Goal: Task Accomplishment & Management: Manage account settings

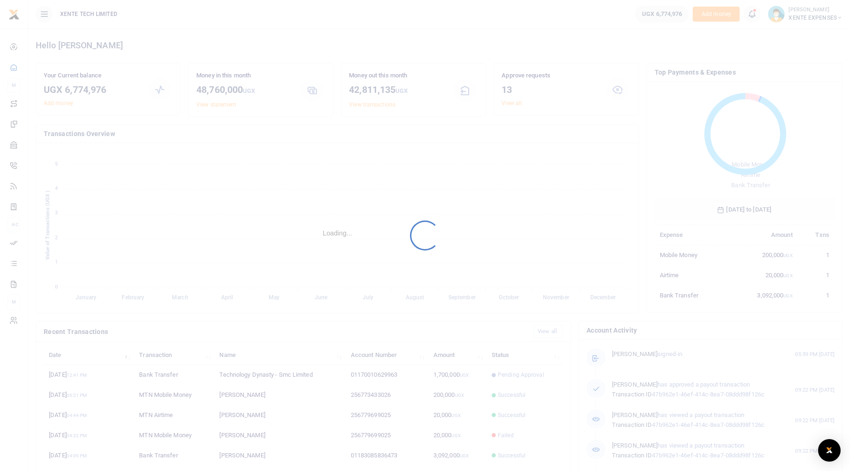
scroll to position [125, 173]
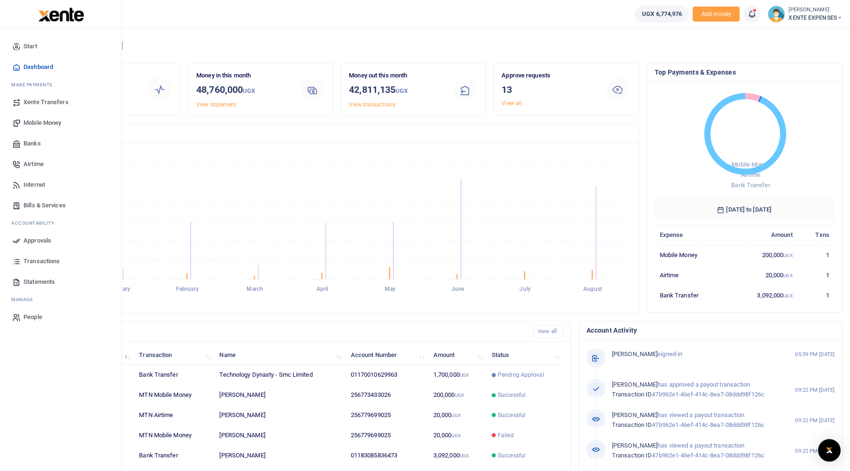
click at [38, 239] on span "Approvals" at bounding box center [37, 240] width 28 height 9
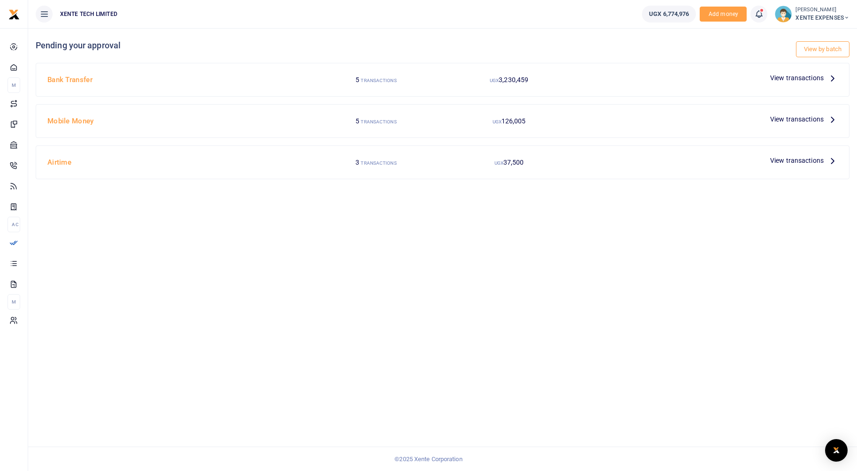
click at [810, 78] on span "View transactions" at bounding box center [797, 78] width 54 height 10
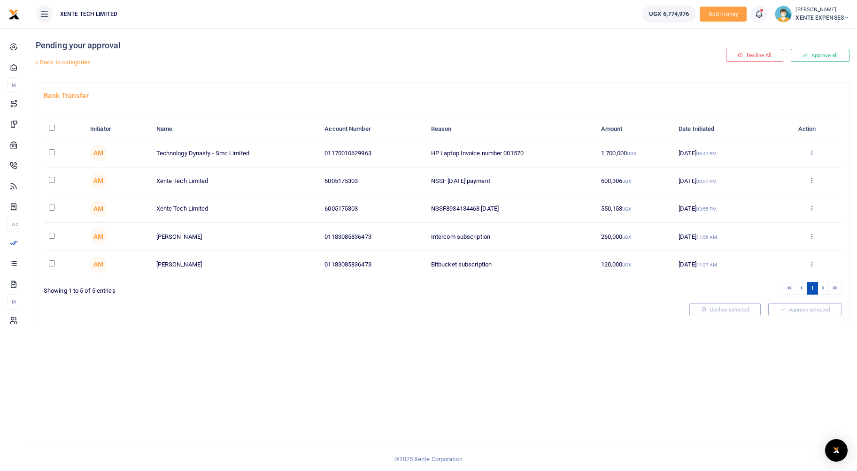
click at [810, 155] on icon at bounding box center [812, 152] width 6 height 7
click at [772, 172] on link "Approve" at bounding box center [777, 168] width 74 height 13
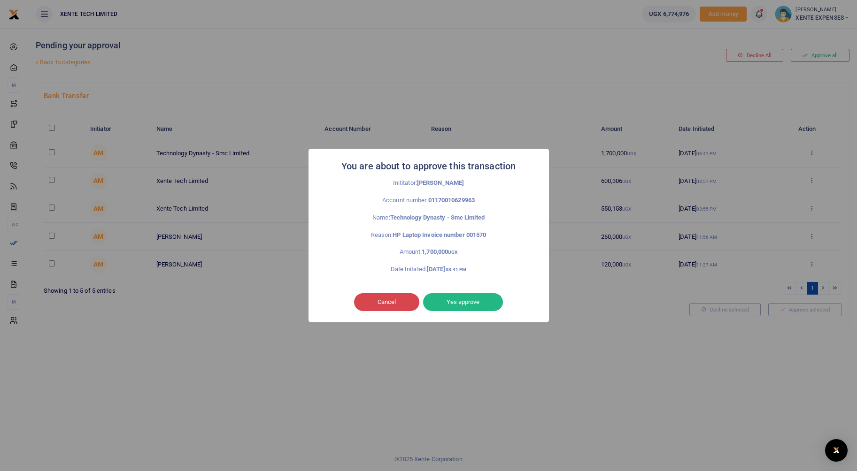
click at [386, 301] on button "Cancel" at bounding box center [386, 302] width 65 height 18
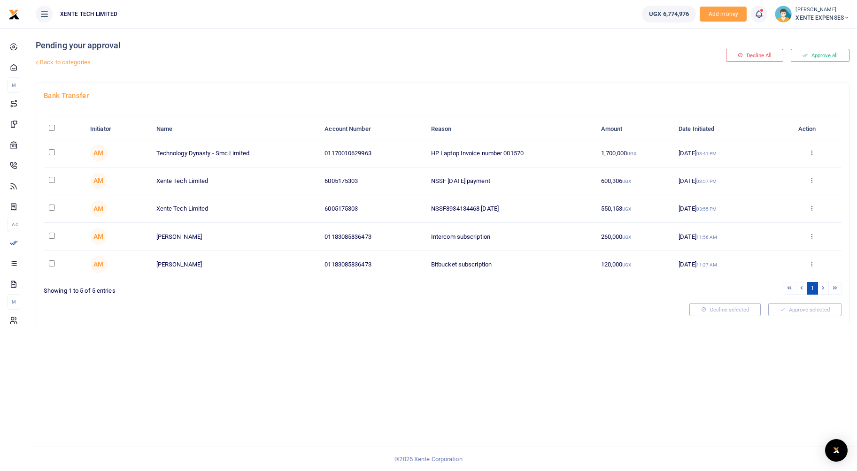
click at [810, 151] on icon at bounding box center [812, 152] width 6 height 7
click at [780, 209] on link "Details" at bounding box center [777, 209] width 74 height 13
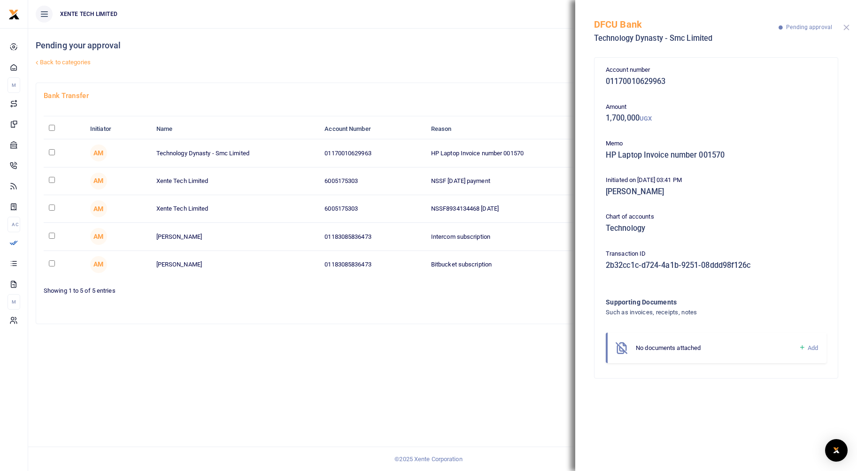
click at [846, 26] on button "Close" at bounding box center [846, 27] width 6 height 6
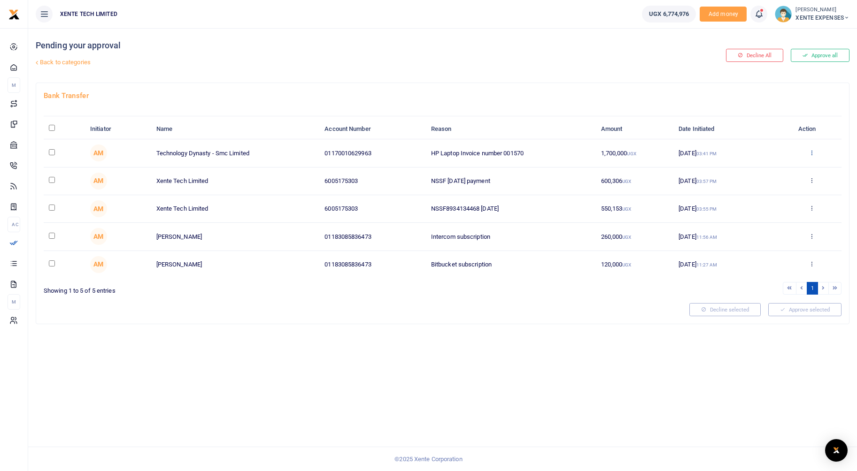
click at [811, 153] on icon at bounding box center [812, 152] width 6 height 7
click at [791, 169] on link "Approve" at bounding box center [777, 168] width 74 height 13
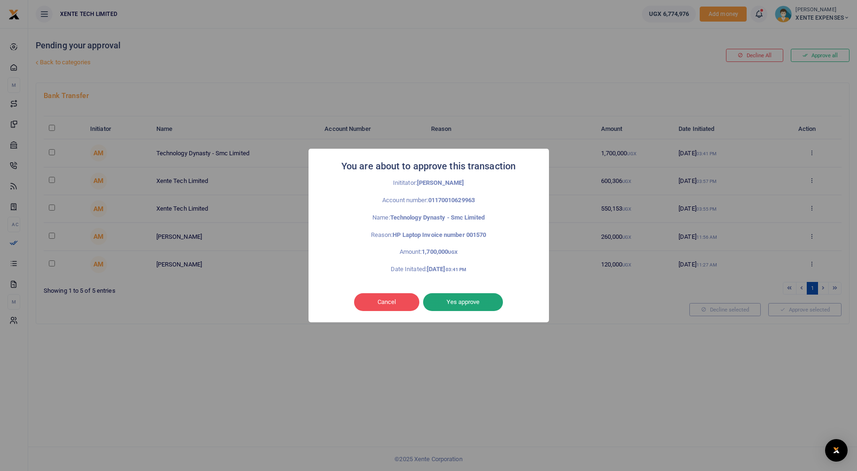
click at [468, 302] on button "Yes approve" at bounding box center [463, 302] width 80 height 18
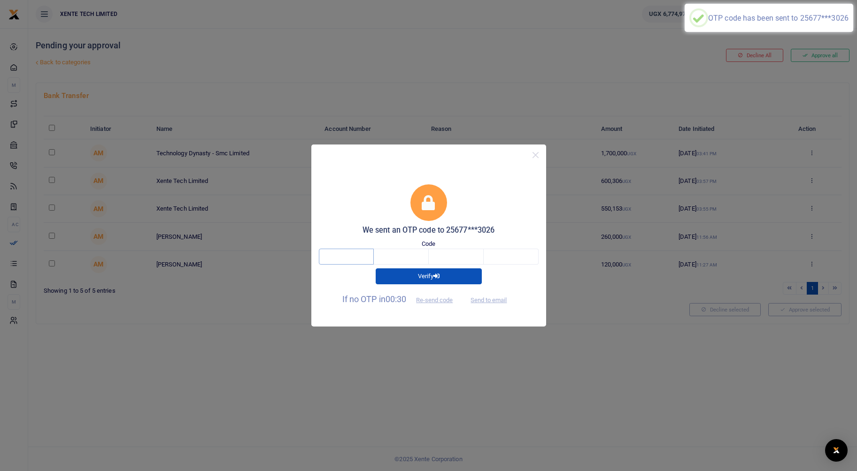
click at [362, 259] on input "text" at bounding box center [346, 257] width 55 height 16
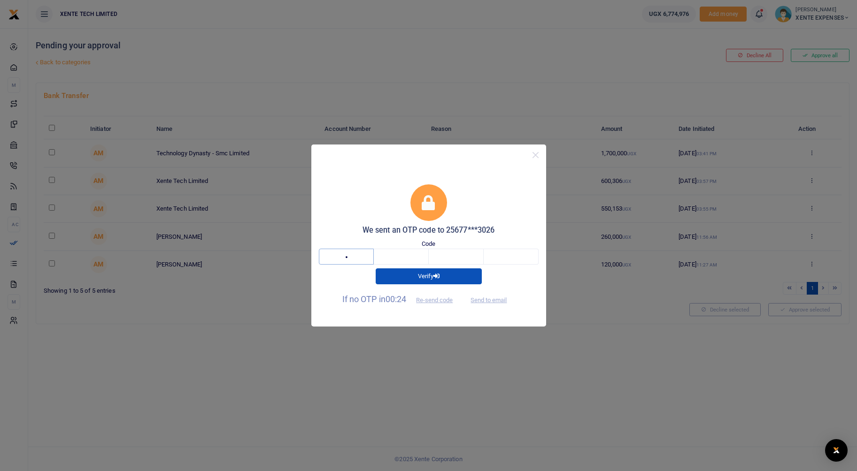
type input "1"
type input "2"
type input "5"
type input "6"
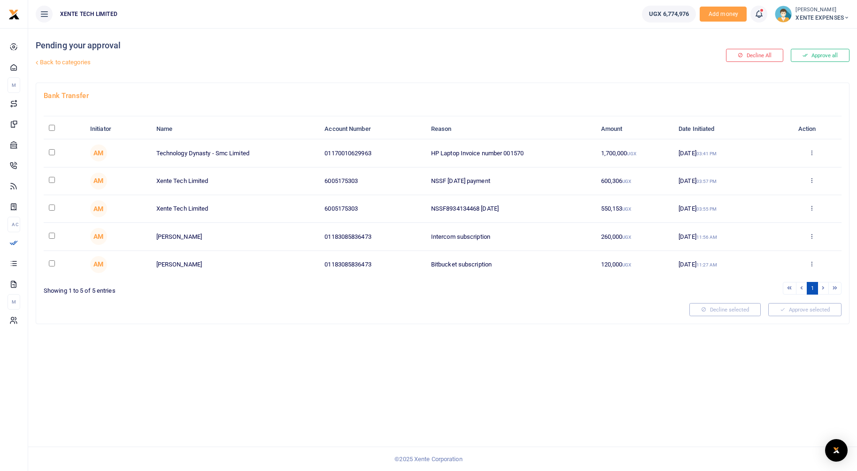
click at [48, 153] on td at bounding box center [64, 153] width 41 height 28
click at [51, 150] on input "checkbox" at bounding box center [52, 152] width 6 height 6
checkbox input "true"
click at [789, 313] on button "Approve selected (1)" at bounding box center [802, 309] width 80 height 13
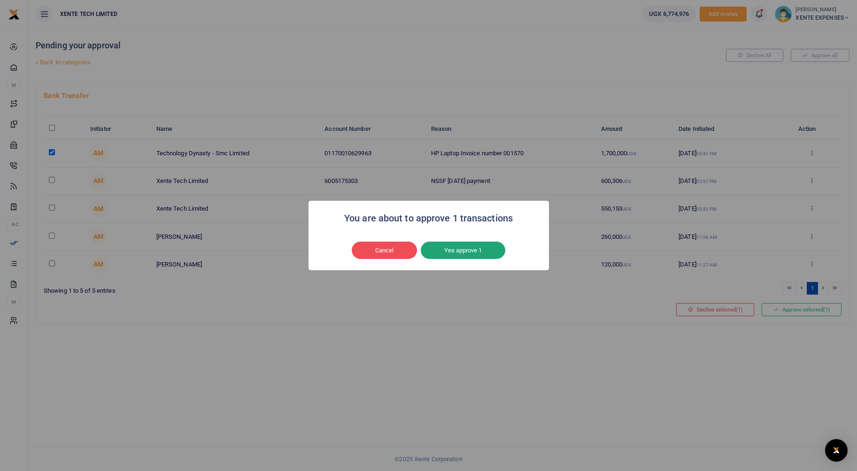
click at [456, 251] on button "Yes approve 1" at bounding box center [463, 251] width 85 height 18
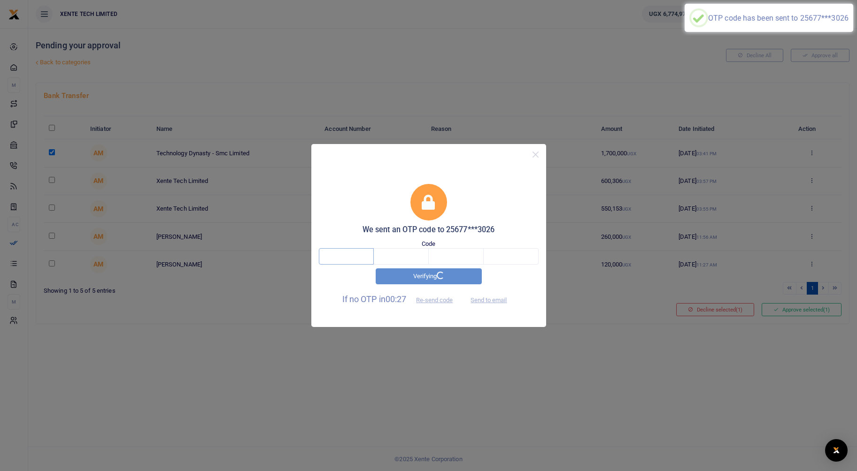
click at [323, 261] on input "text" at bounding box center [346, 256] width 55 height 16
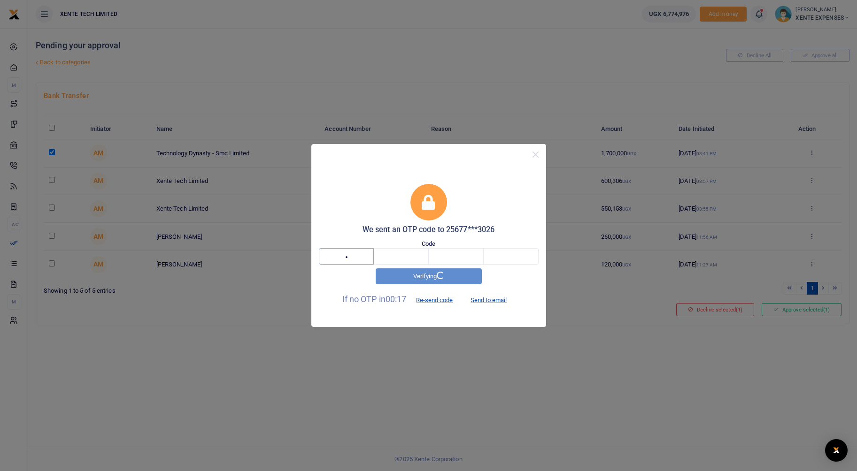
type input "4"
type input "3"
type input "6"
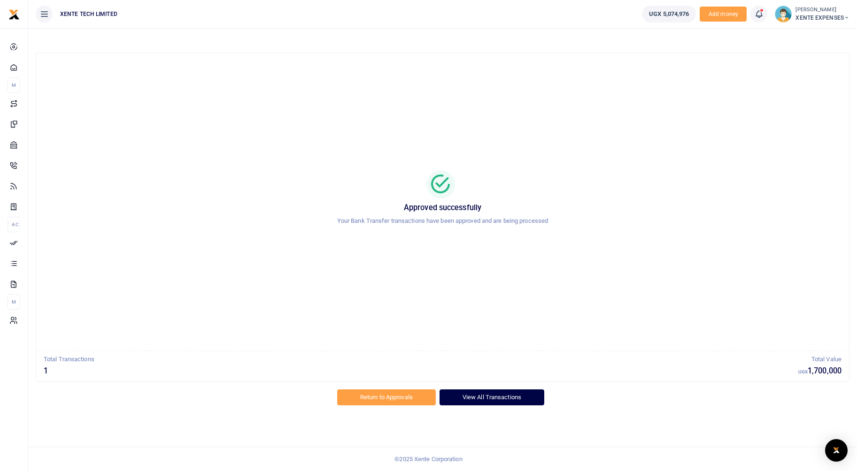
click at [516, 395] on link "View All Transactions" at bounding box center [492, 398] width 105 height 16
